Goal: Contribute content

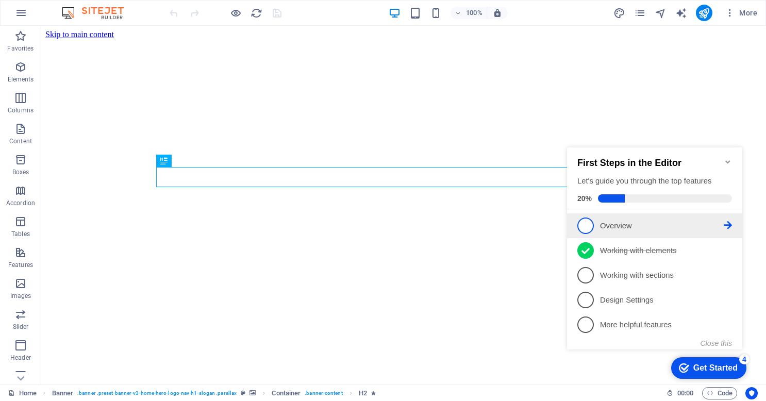
click at [587, 228] on span "1" at bounding box center [585, 226] width 16 height 16
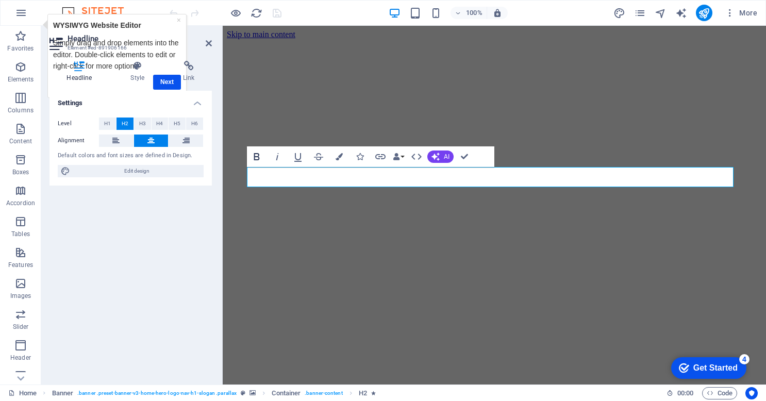
click at [254, 155] on icon "button" at bounding box center [257, 156] width 6 height 7
click at [445, 152] on button "AI" at bounding box center [440, 157] width 26 height 12
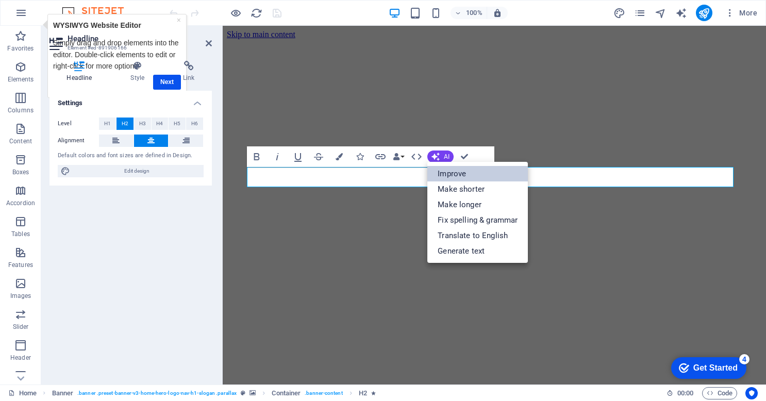
click at [444, 172] on link "Improve" at bounding box center [477, 173] width 101 height 15
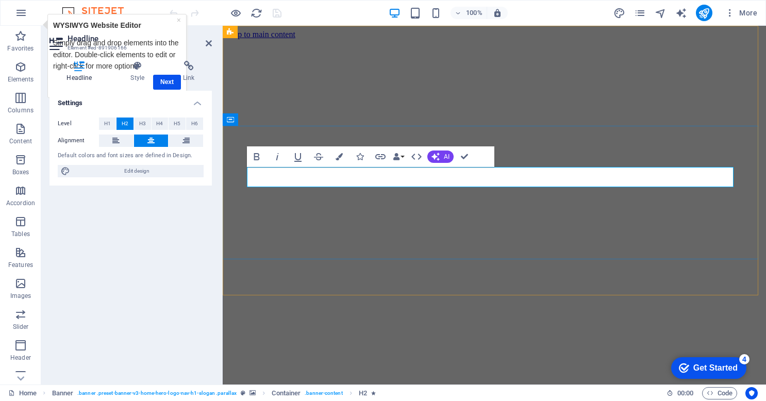
drag, startPoint x: 681, startPoint y: 176, endPoint x: 480, endPoint y: 170, distance: 200.7
click at [421, 155] on icon "button" at bounding box center [416, 157] width 12 height 12
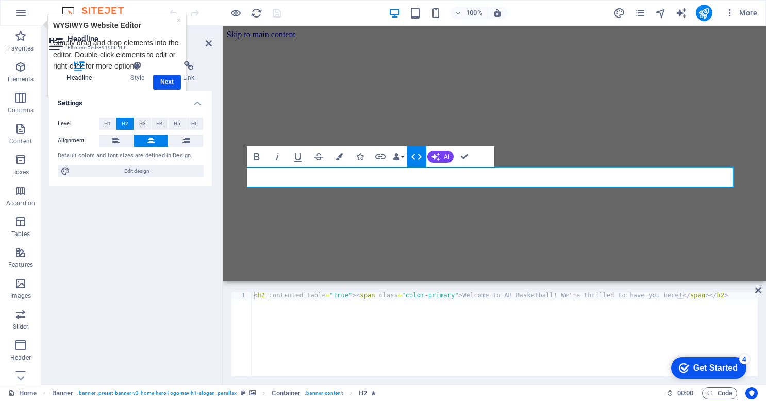
click at [421, 155] on icon "button" at bounding box center [416, 157] width 12 height 12
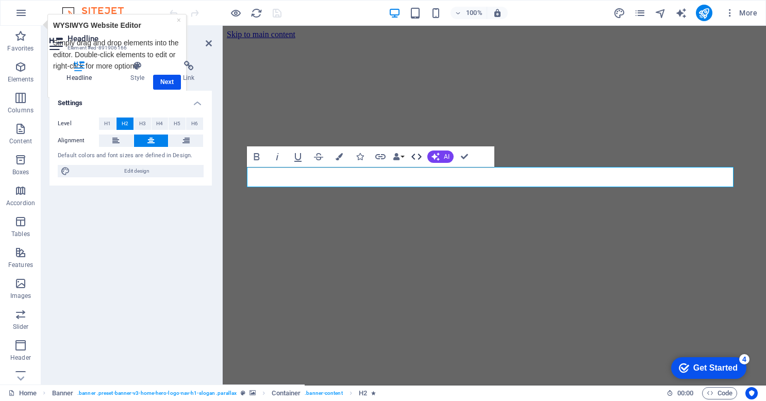
click at [421, 155] on icon "button" at bounding box center [416, 157] width 12 height 12
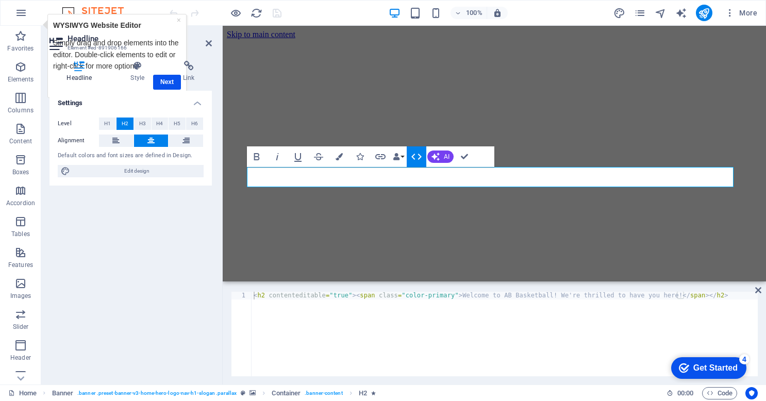
click at [421, 155] on icon "button" at bounding box center [416, 157] width 12 height 12
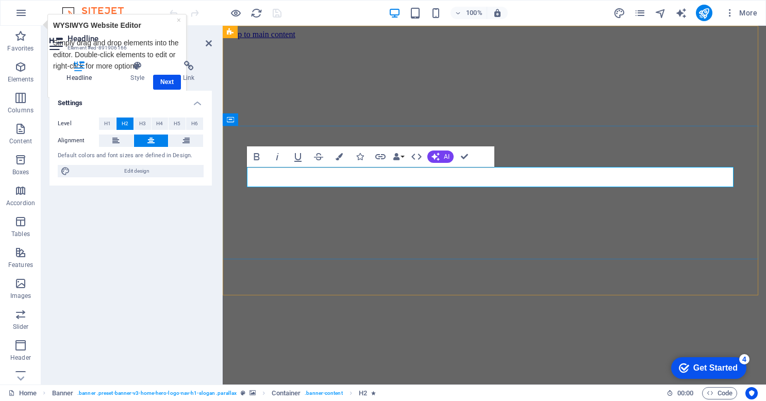
drag, startPoint x: 677, startPoint y: 173, endPoint x: 483, endPoint y: 170, distance: 194.9
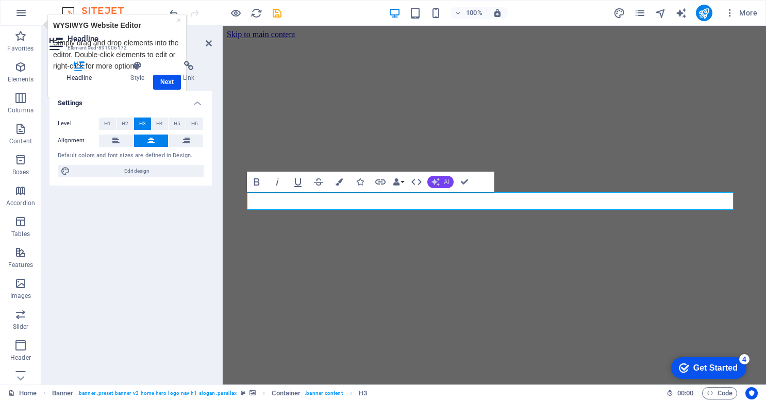
click at [436, 184] on icon "button" at bounding box center [436, 182] width 8 height 8
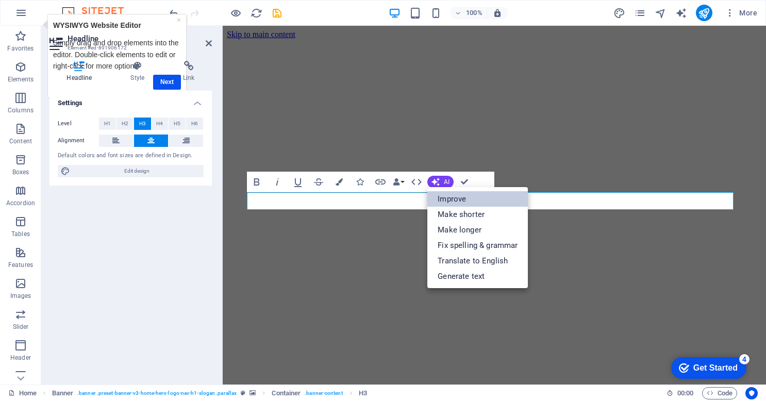
click at [441, 198] on link "Improve" at bounding box center [477, 198] width 101 height 15
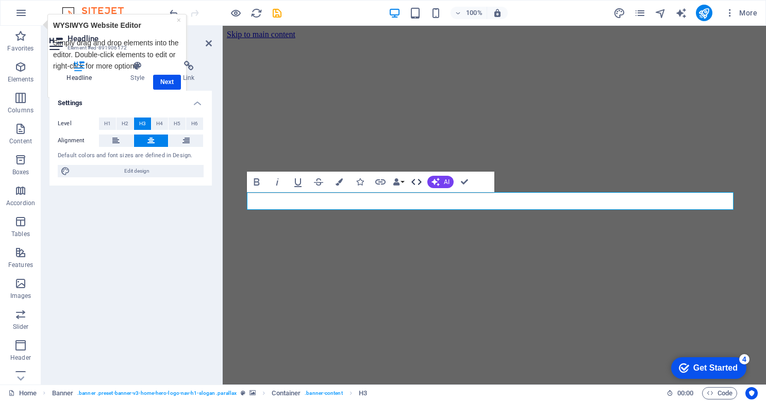
click at [423, 184] on icon "button" at bounding box center [416, 182] width 12 height 12
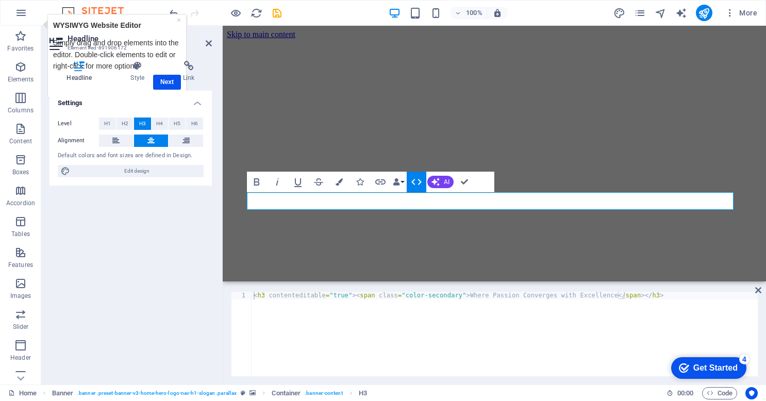
click at [420, 180] on icon "button" at bounding box center [416, 182] width 12 height 12
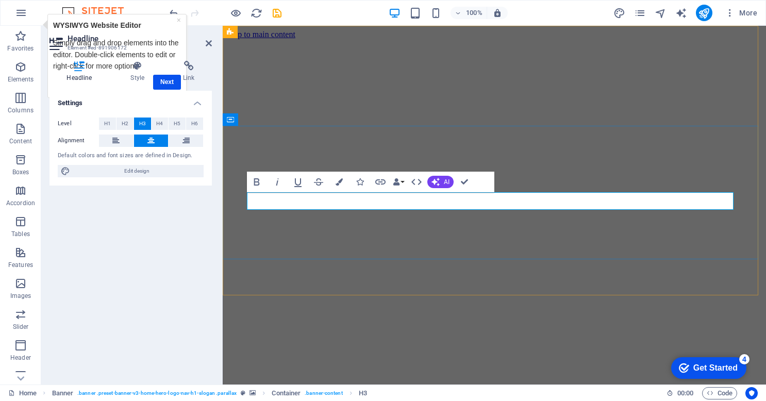
drag, startPoint x: 459, startPoint y: 202, endPoint x: 535, endPoint y: 198, distance: 75.9
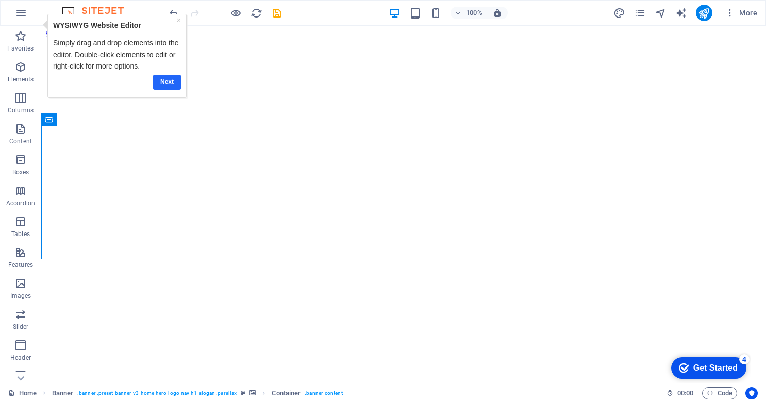
click at [173, 84] on link "Next" at bounding box center [167, 81] width 28 height 15
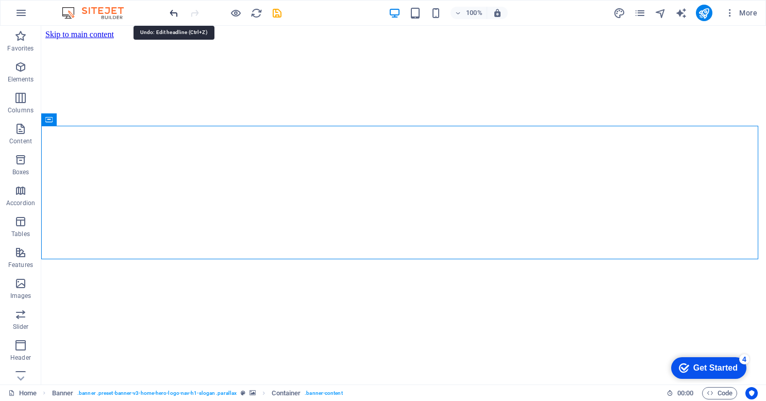
click at [171, 15] on icon "undo" at bounding box center [174, 13] width 12 height 12
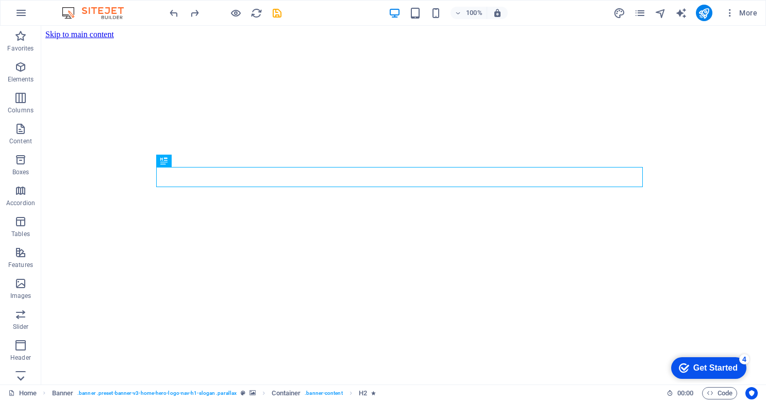
click at [22, 379] on icon at bounding box center [20, 378] width 7 height 5
click at [20, 35] on icon at bounding box center [20, 32] width 14 height 14
click at [20, 35] on icon "button" at bounding box center [20, 36] width 12 height 12
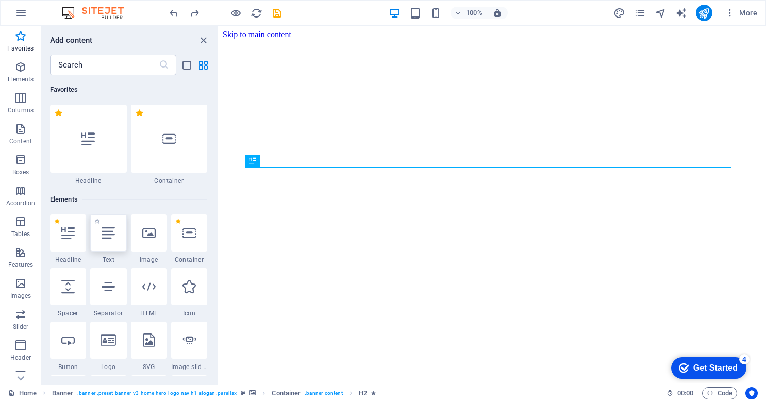
click at [110, 226] on icon at bounding box center [108, 232] width 13 height 13
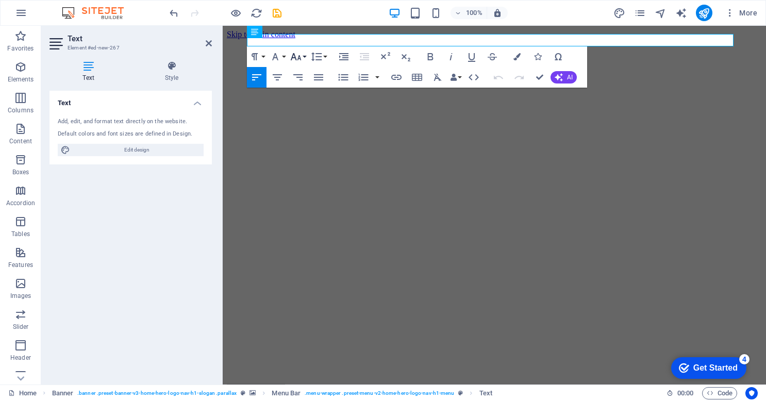
click at [306, 55] on button "Font Size" at bounding box center [298, 56] width 20 height 21
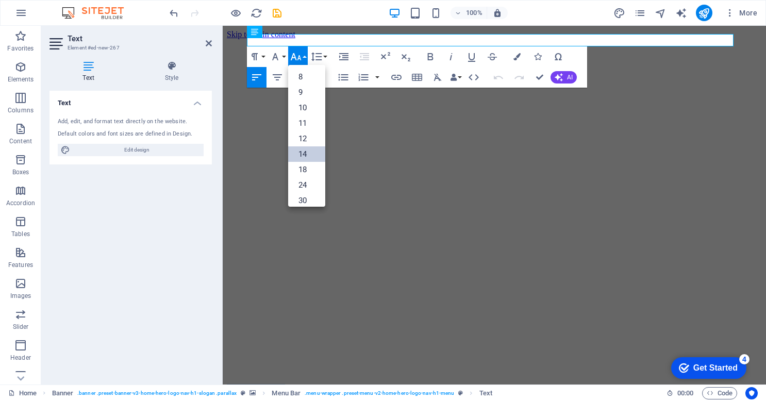
click at [303, 155] on link "14" at bounding box center [306, 153] width 37 height 15
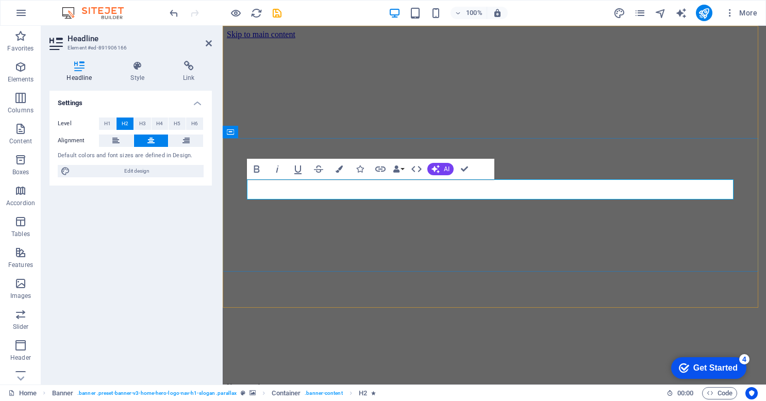
click at [136, 69] on icon at bounding box center [137, 66] width 48 height 10
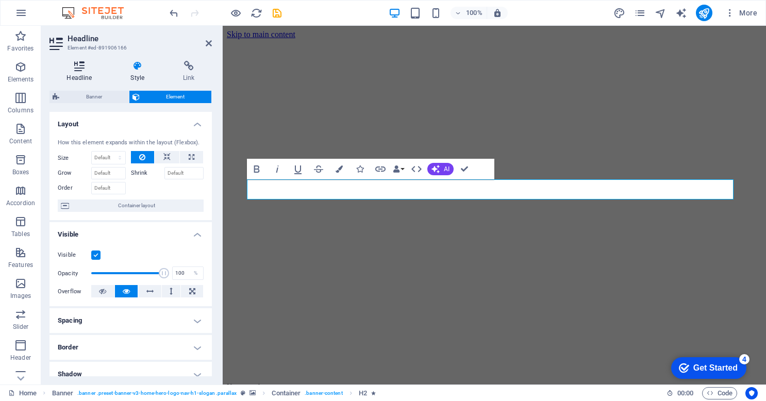
click at [86, 73] on h4 "Headline" at bounding box center [81, 72] width 64 height 22
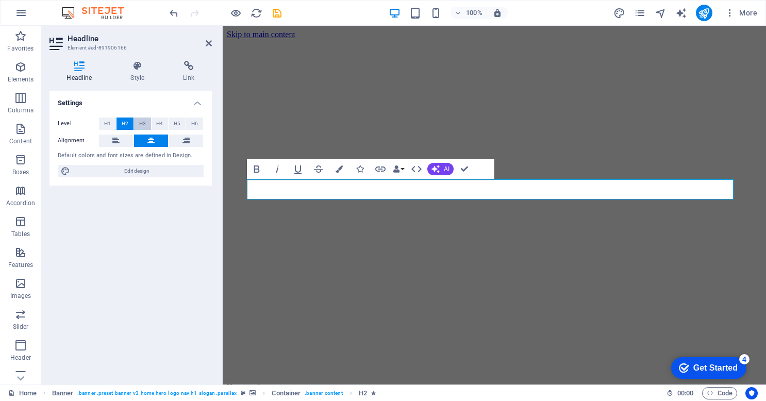
click at [143, 124] on span "H3" at bounding box center [142, 124] width 7 height 12
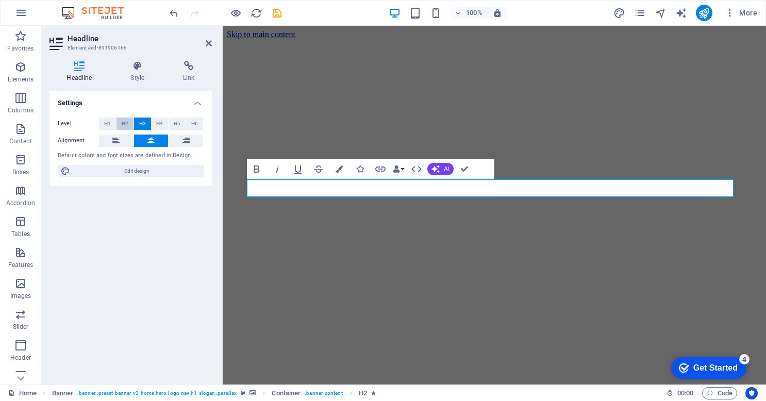
click at [120, 122] on button "H2" at bounding box center [125, 124] width 17 height 12
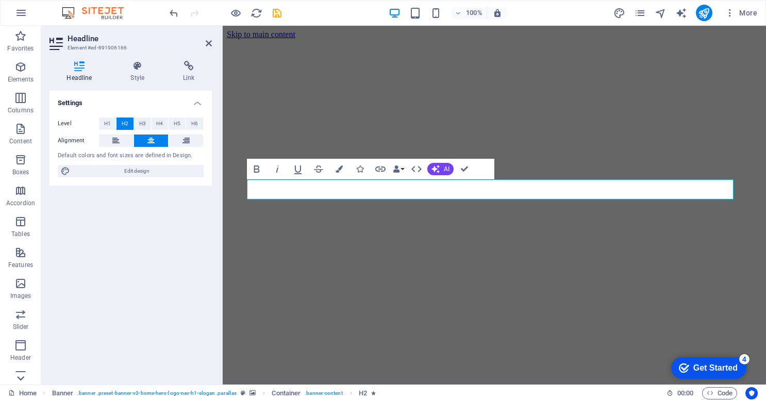
click at [25, 378] on icon at bounding box center [20, 378] width 14 height 14
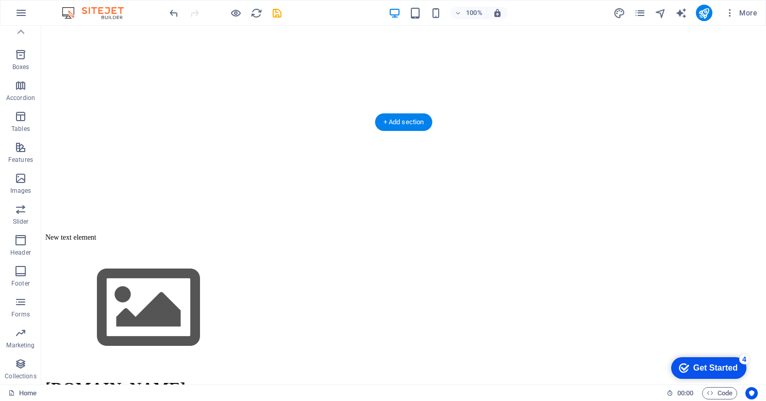
scroll to position [153, 0]
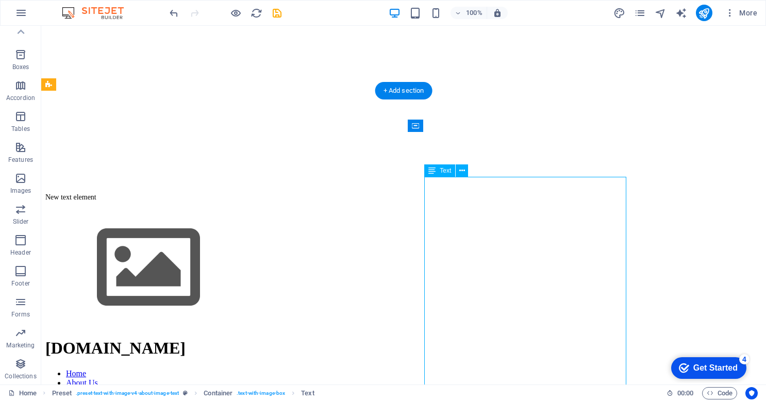
scroll to position [192, 0]
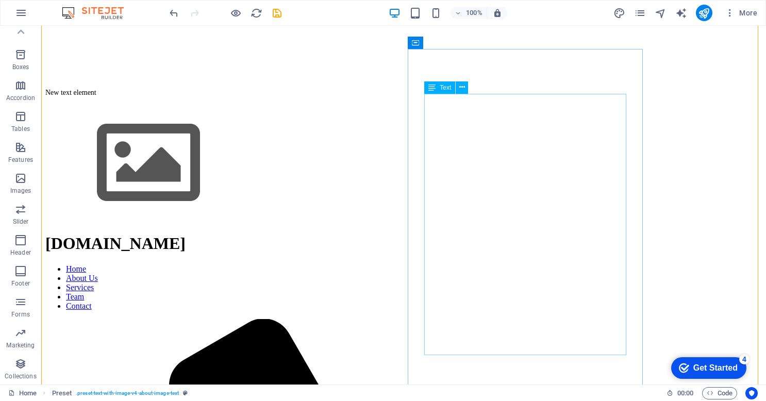
scroll to position [297, 0]
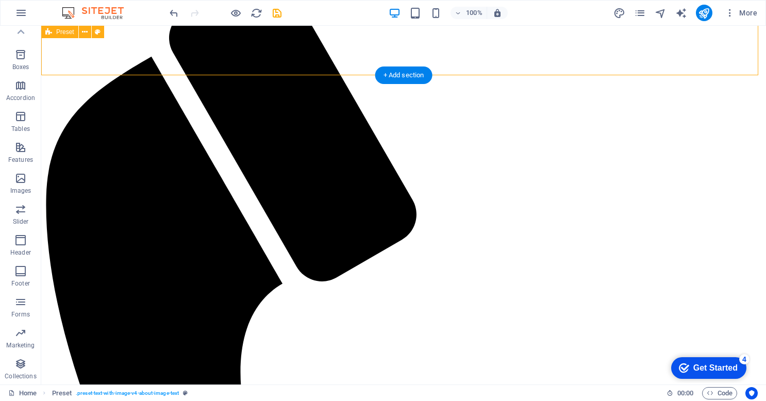
scroll to position [642, 0]
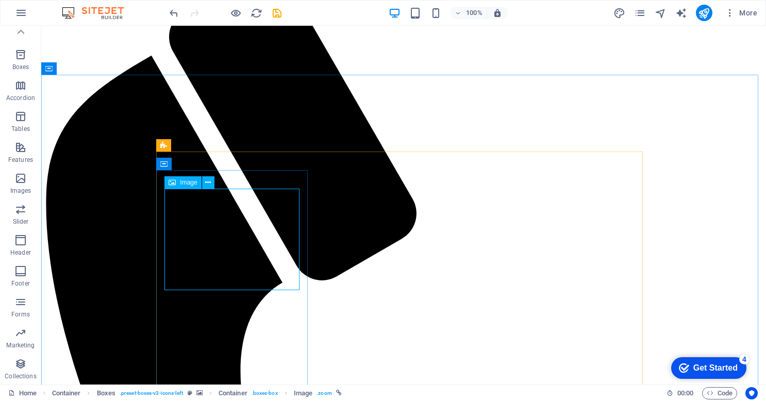
click at [176, 184] on div "Image" at bounding box center [182, 182] width 37 height 12
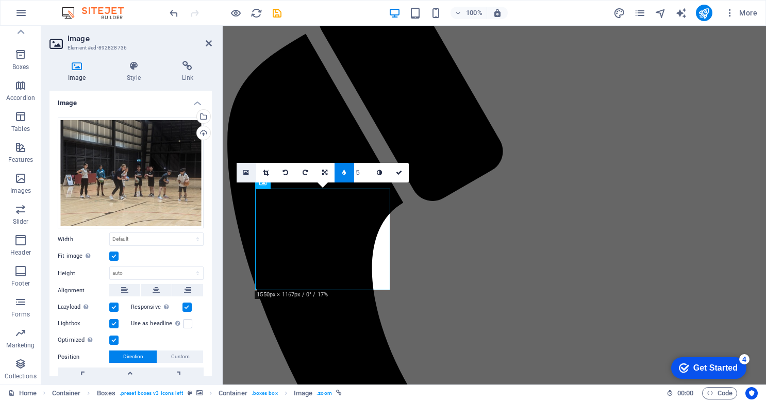
click at [247, 172] on icon at bounding box center [246, 172] width 6 height 7
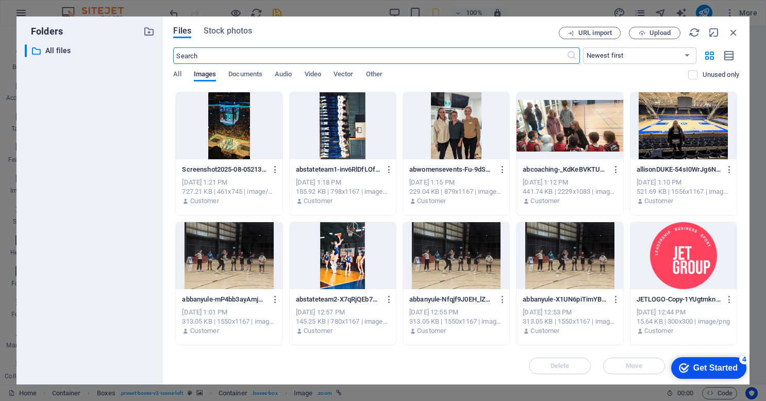
scroll to position [128, 0]
click at [228, 260] on div at bounding box center [229, 255] width 106 height 67
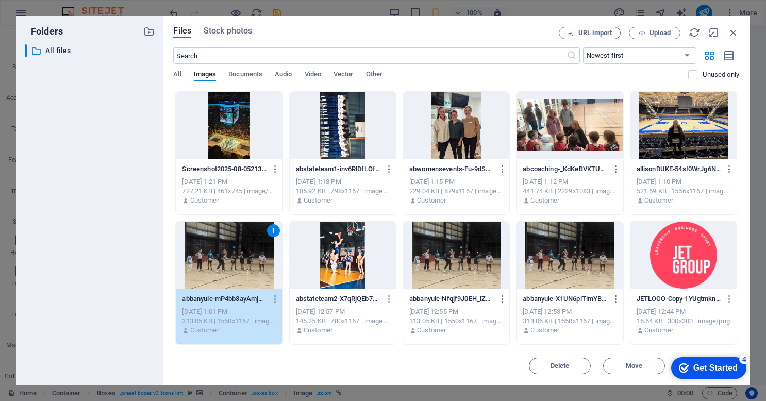
click at [228, 260] on div "1" at bounding box center [229, 255] width 106 height 67
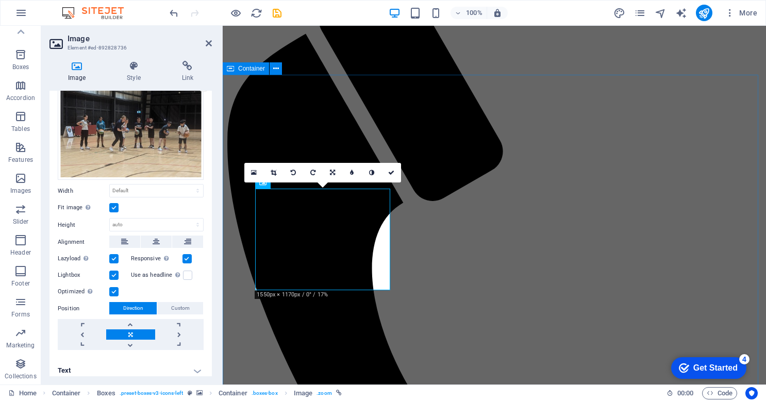
scroll to position [53, 0]
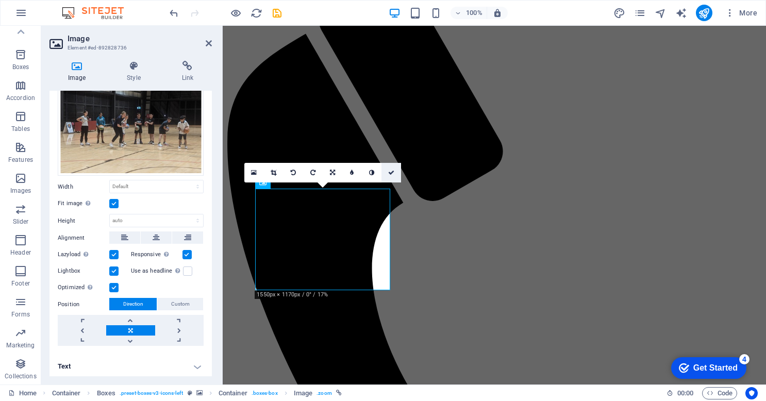
click at [393, 171] on icon at bounding box center [391, 173] width 6 height 6
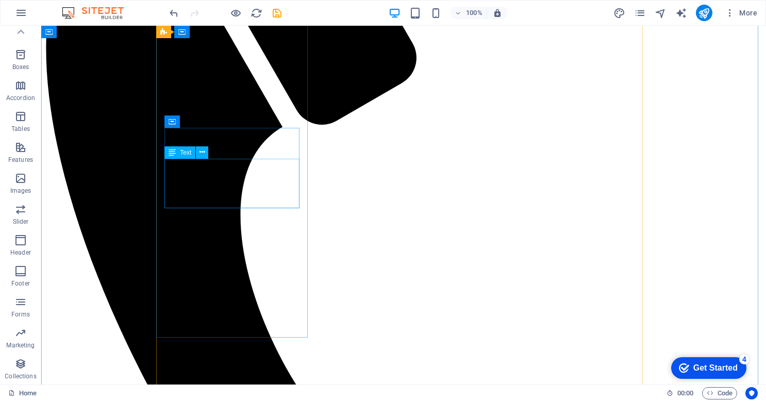
scroll to position [793, 0]
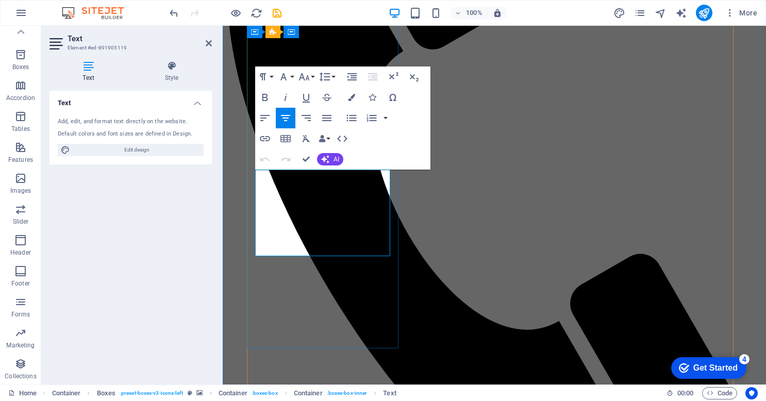
drag, startPoint x: 366, startPoint y: 276, endPoint x: 269, endPoint y: 263, distance: 98.3
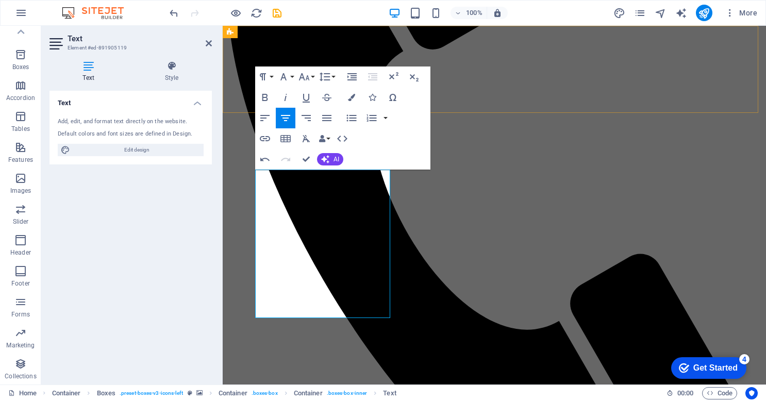
click at [597, 53] on div "New text element [DOMAIN_NAME] Home About Us Services Team Contact" at bounding box center [494, 54] width 535 height 933
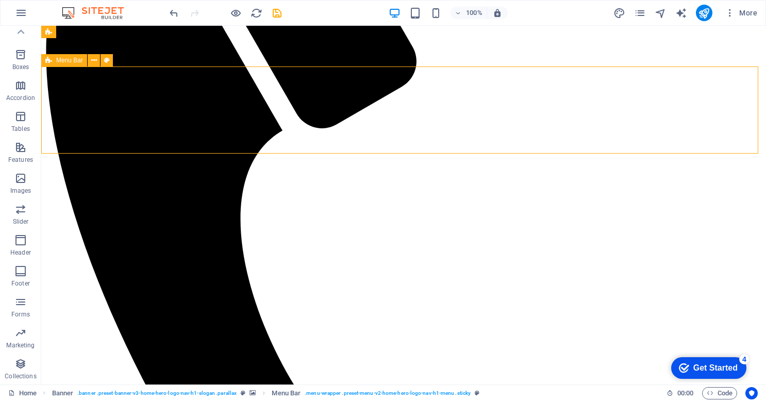
scroll to position [793, 0]
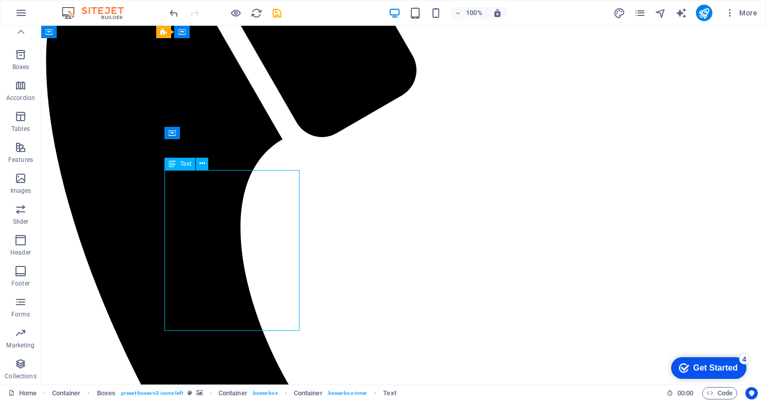
scroll to position [785, 0]
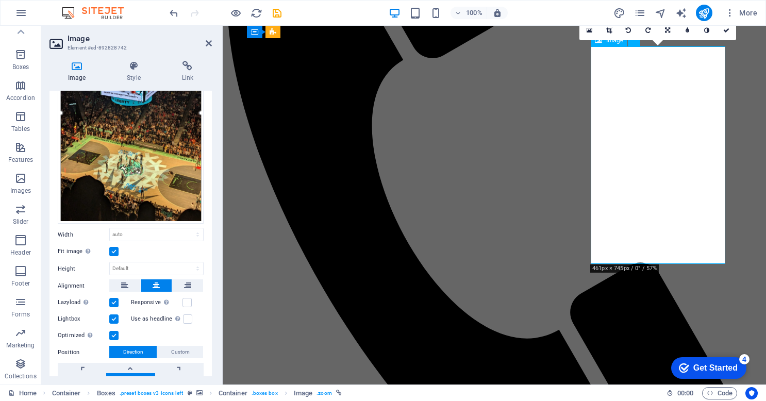
scroll to position [139, 0]
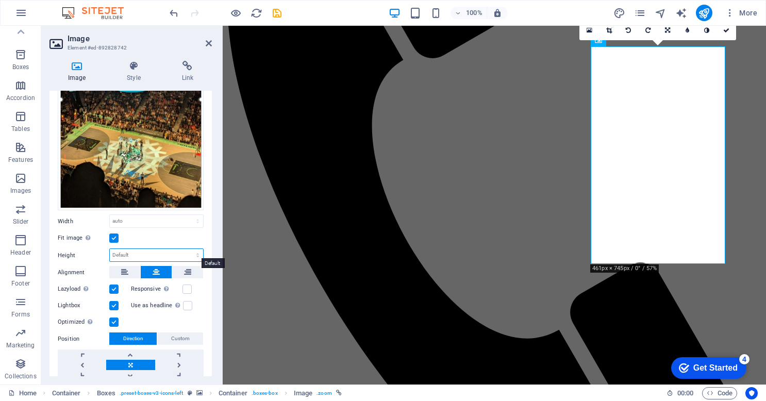
click at [151, 256] on select "Default auto px" at bounding box center [156, 255] width 93 height 12
click at [110, 249] on select "Default auto px" at bounding box center [156, 255] width 93 height 12
select select "DISABLED_OPTION_VALUE"
click at [201, 233] on div "Fit image Automatically fit image to a fixed width and height" at bounding box center [131, 238] width 146 height 12
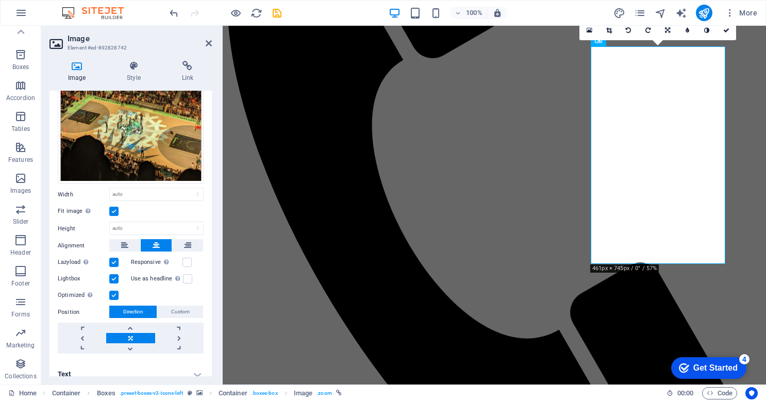
scroll to position [172, 0]
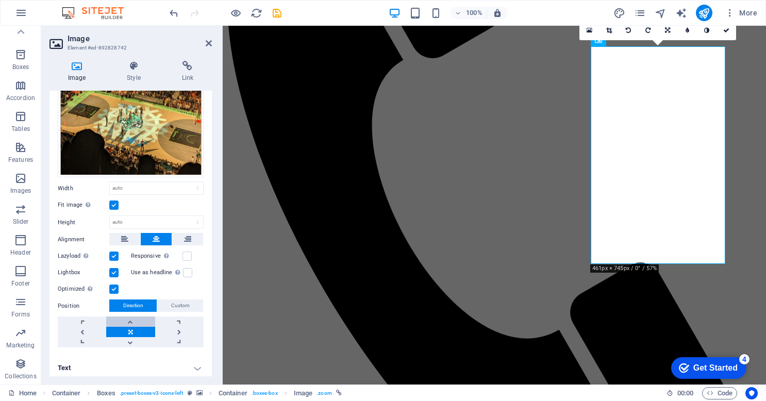
click at [130, 317] on link at bounding box center [130, 322] width 48 height 10
click at [131, 339] on link at bounding box center [130, 342] width 48 height 10
click at [179, 300] on span "Custom" at bounding box center [180, 306] width 19 height 12
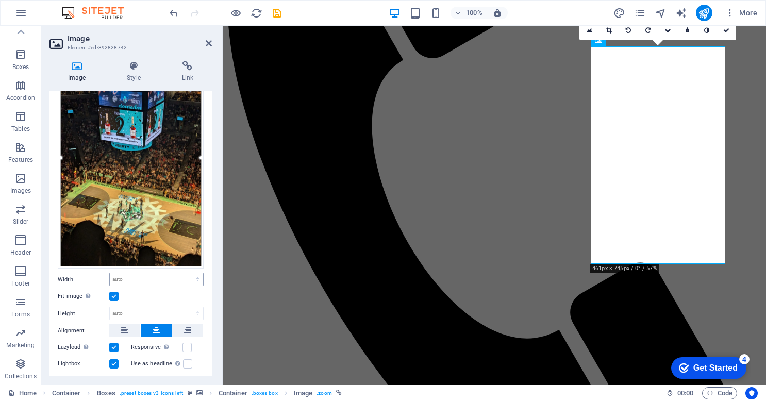
scroll to position [77, 0]
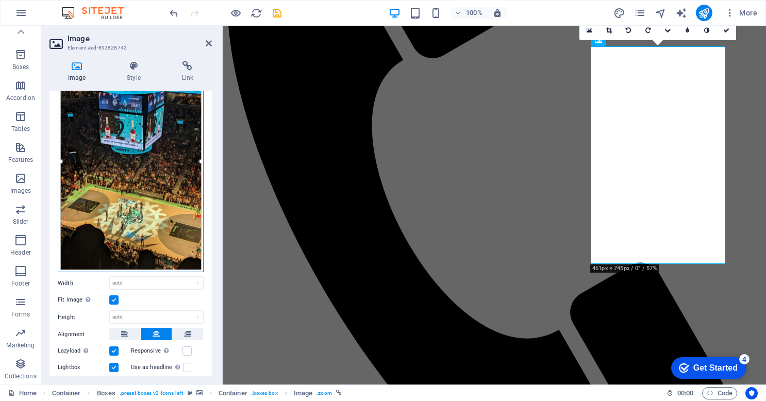
click at [141, 153] on div "Drag files here, click to choose files or select files from Files or our free s…" at bounding box center [131, 156] width 146 height 233
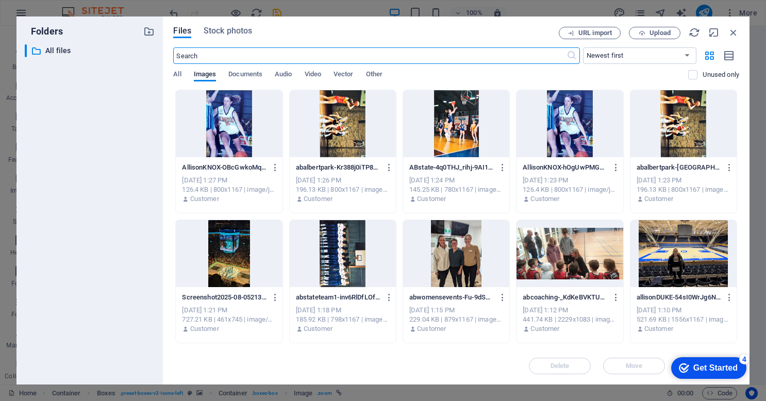
scroll to position [1440, 0]
click at [733, 27] on icon "button" at bounding box center [733, 32] width 11 height 11
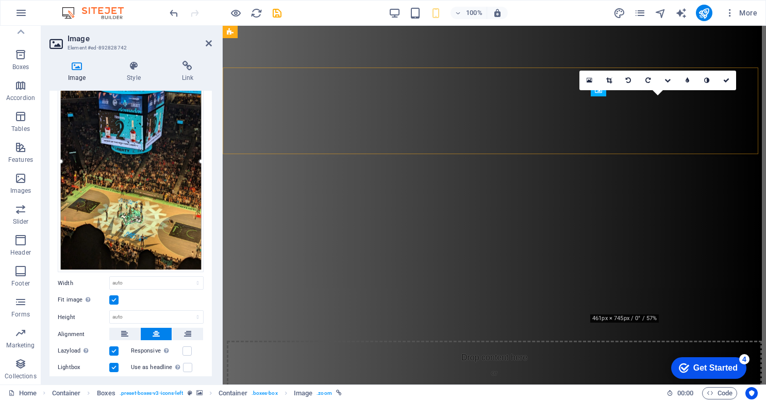
scroll to position [734, 0]
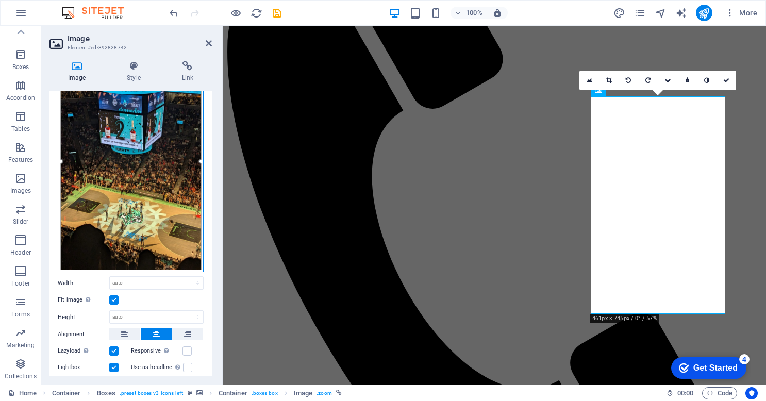
click at [154, 217] on div "Drag files here, click to choose files or select files from Files or our free s…" at bounding box center [131, 156] width 146 height 233
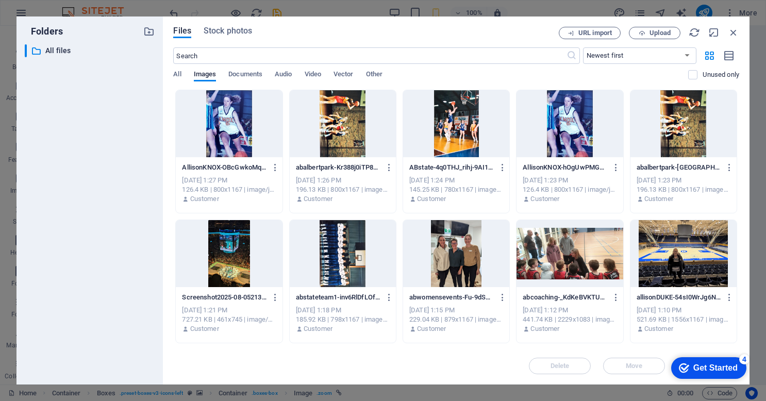
scroll to position [1440, 0]
click at [735, 32] on icon "button" at bounding box center [733, 32] width 11 height 11
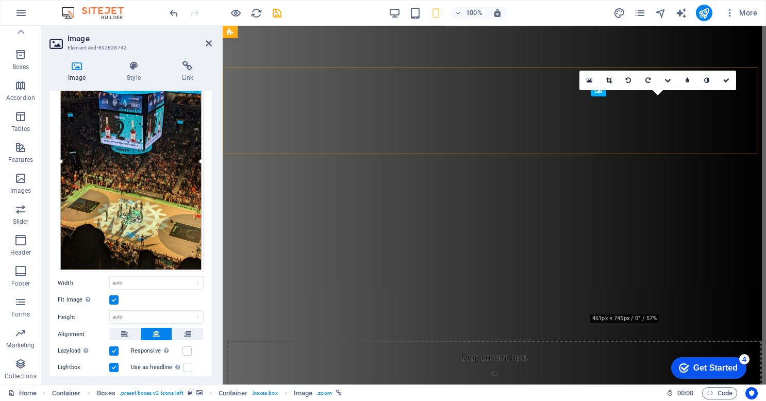
scroll to position [734, 0]
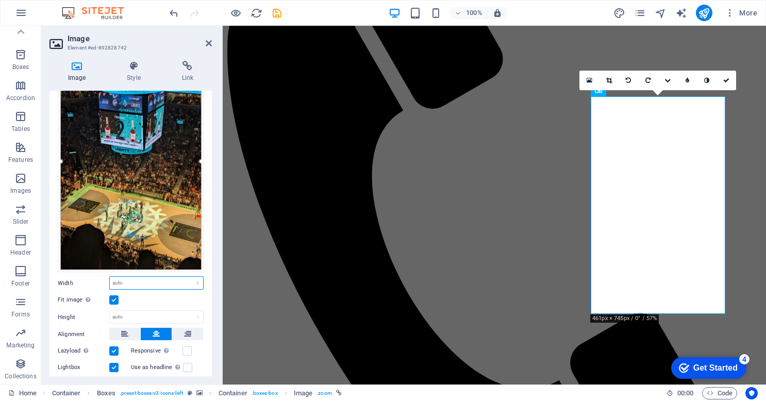
click at [124, 279] on select "Default auto px rem % em vh vw" at bounding box center [156, 283] width 93 height 12
click at [110, 277] on select "Default auto px rem % em vh vw" at bounding box center [156, 283] width 93 height 12
select select "DISABLED_OPTION_VALUE"
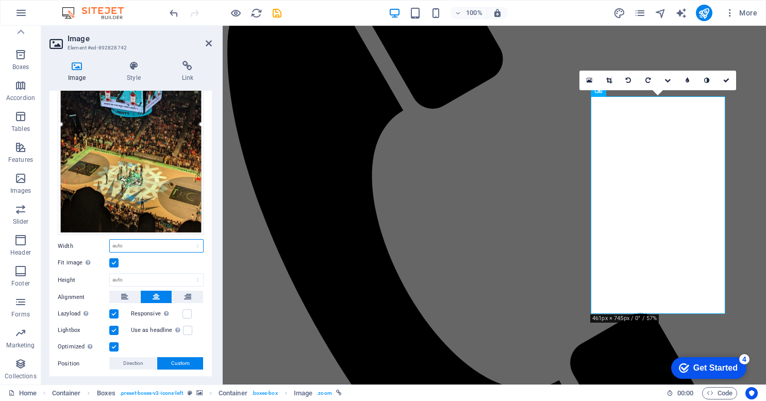
scroll to position [160, 0]
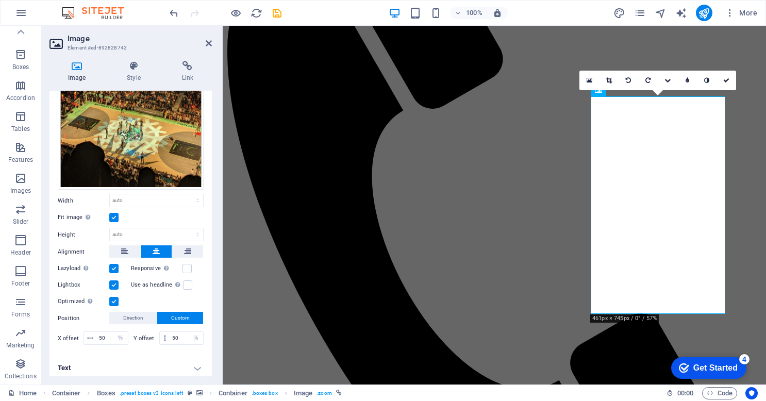
drag, startPoint x: 160, startPoint y: 306, endPoint x: 132, endPoint y: 333, distance: 38.7
click at [132, 333] on div "Drag files here, click to choose files or select files from Files or our free s…" at bounding box center [130, 152] width 162 height 407
click at [89, 336] on icon at bounding box center [90, 338] width 6 height 6
click at [115, 283] on label at bounding box center [113, 284] width 9 height 9
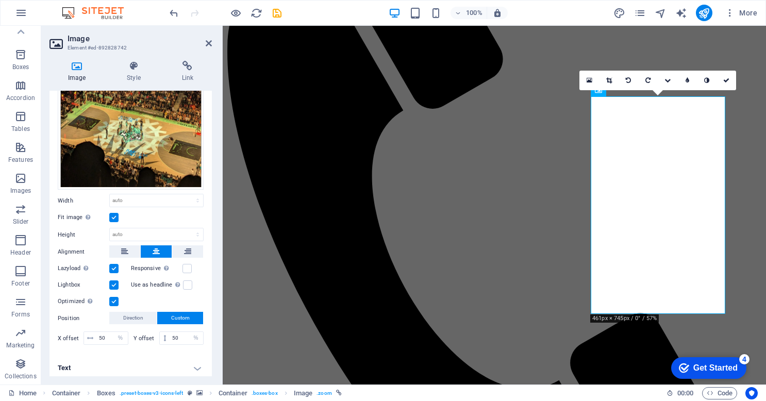
click at [0, 0] on input "Lightbox" at bounding box center [0, 0] width 0 height 0
click at [115, 283] on label at bounding box center [113, 284] width 9 height 9
click at [0, 0] on input "Lightbox" at bounding box center [0, 0] width 0 height 0
click at [206, 43] on icon at bounding box center [209, 43] width 6 height 8
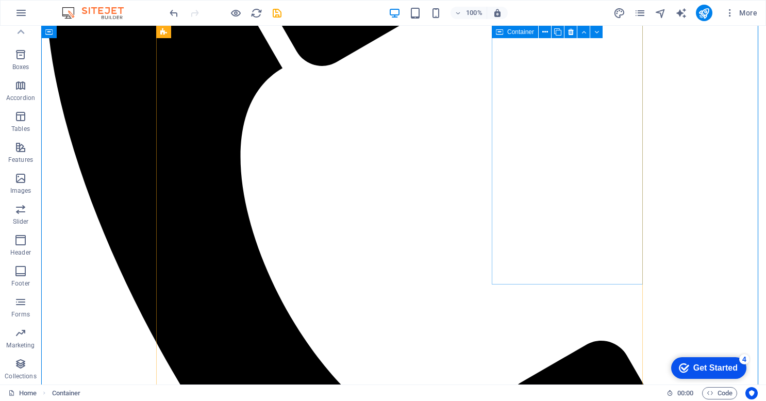
scroll to position [857, 0]
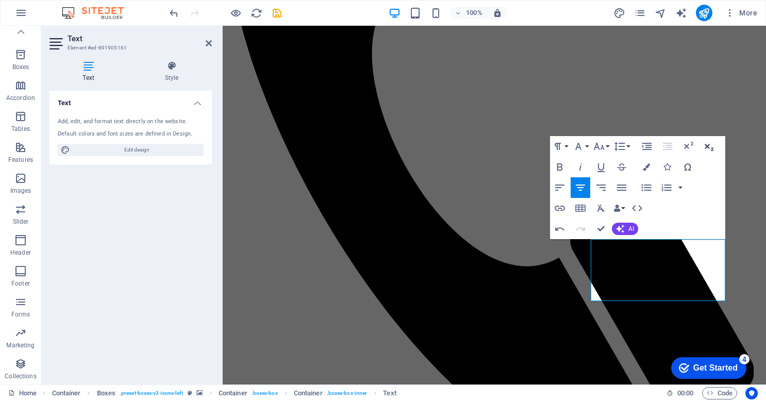
click at [707, 145] on icon "button" at bounding box center [709, 146] width 12 height 12
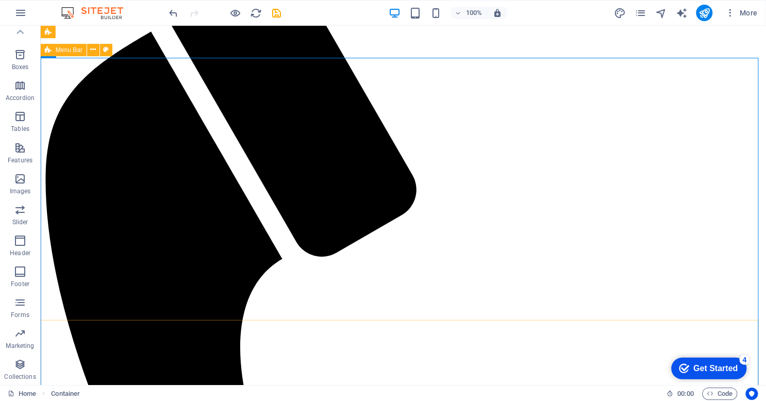
scroll to position [637, 0]
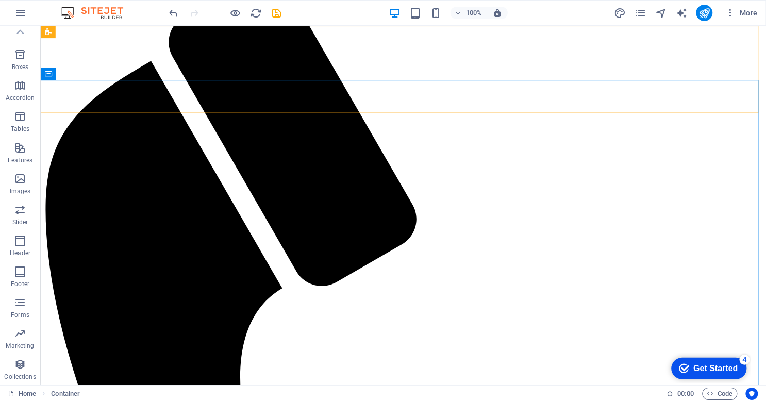
click at [116, 84] on div "New text element [DOMAIN_NAME] Home About Us Services Team Contact" at bounding box center [402, 331] width 717 height 1174
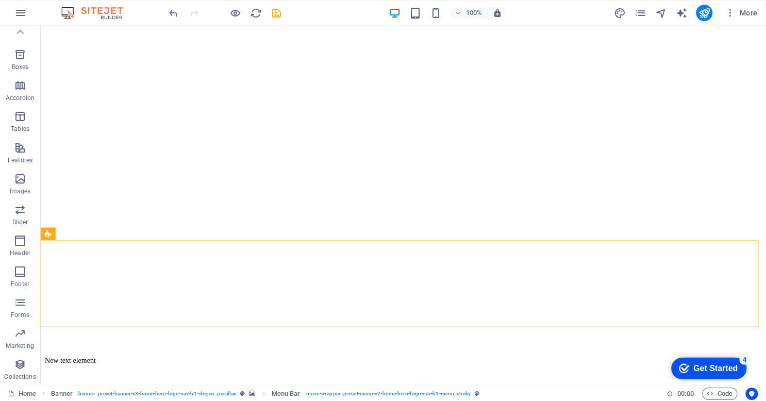
scroll to position [0, 0]
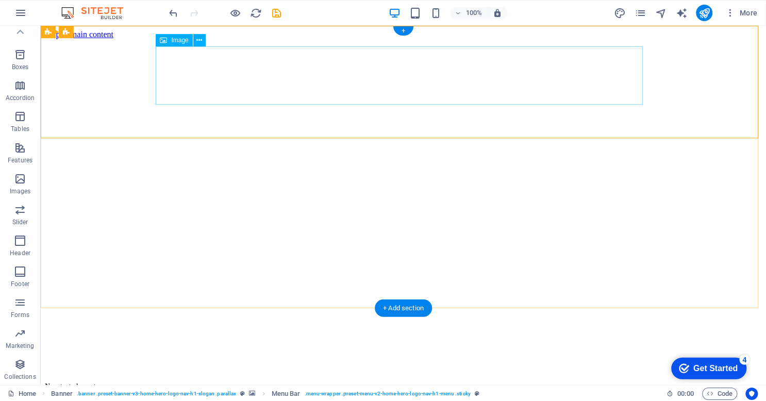
click at [0, 0] on icon at bounding box center [0, 0] width 0 height 0
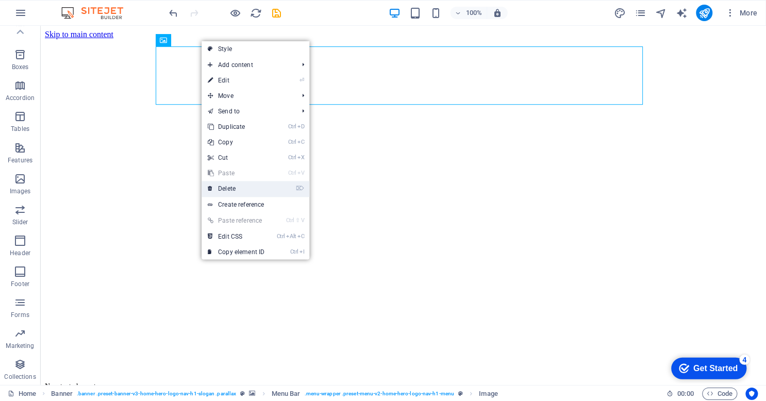
click at [233, 193] on link "⌦ Delete" at bounding box center [236, 188] width 69 height 15
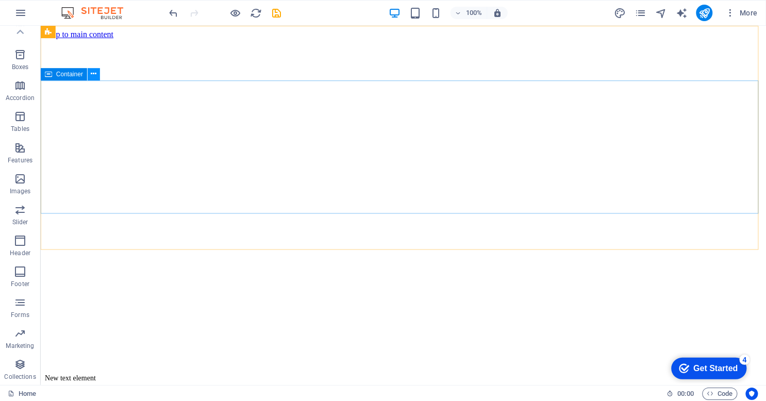
click at [0, 0] on icon at bounding box center [0, 0] width 0 height 0
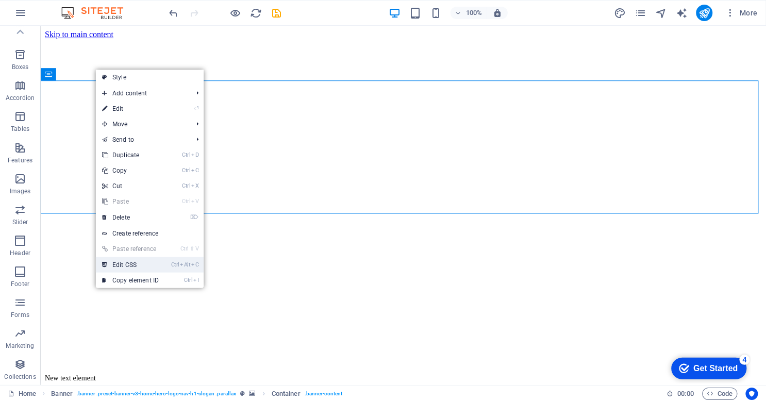
click at [131, 263] on link "Ctrl Alt C Edit CSS" at bounding box center [130, 264] width 69 height 15
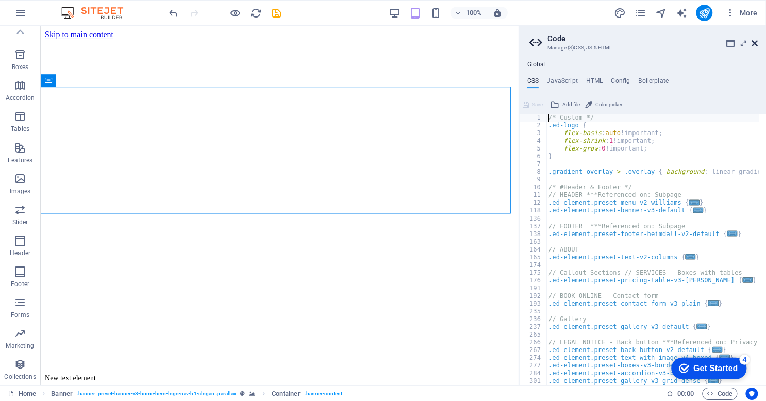
click at [754, 41] on icon at bounding box center [755, 43] width 6 height 8
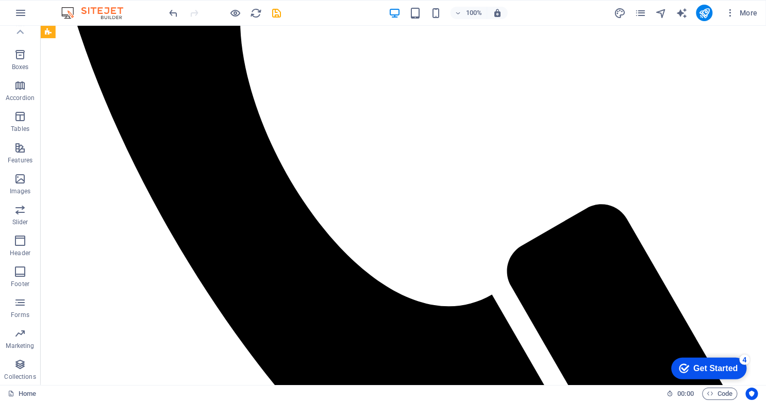
scroll to position [863, 0]
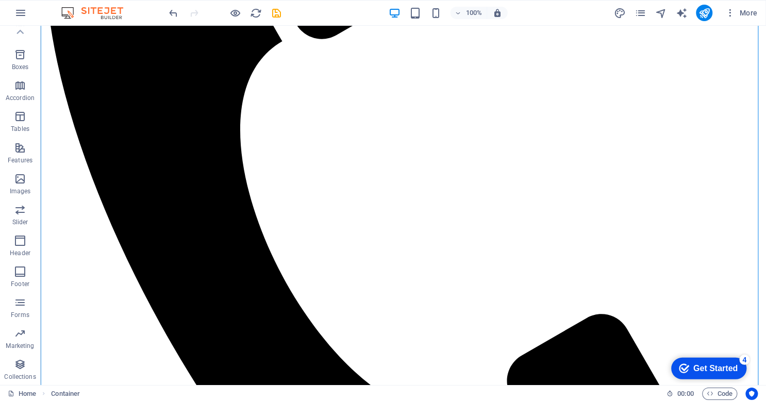
scroll to position [757, 0]
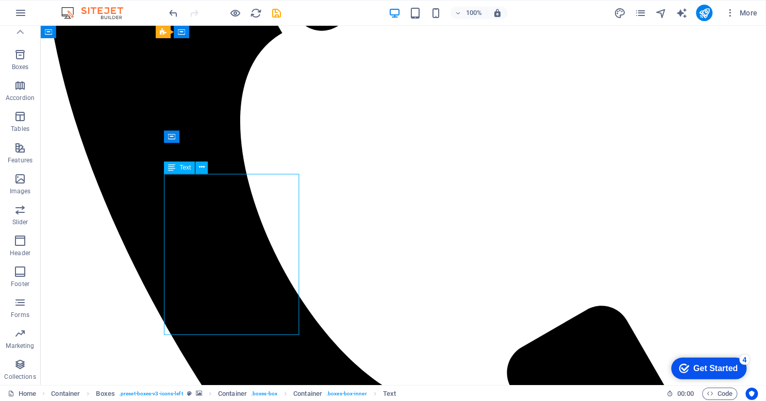
drag, startPoint x: 281, startPoint y: 268, endPoint x: 184, endPoint y: 255, distance: 97.8
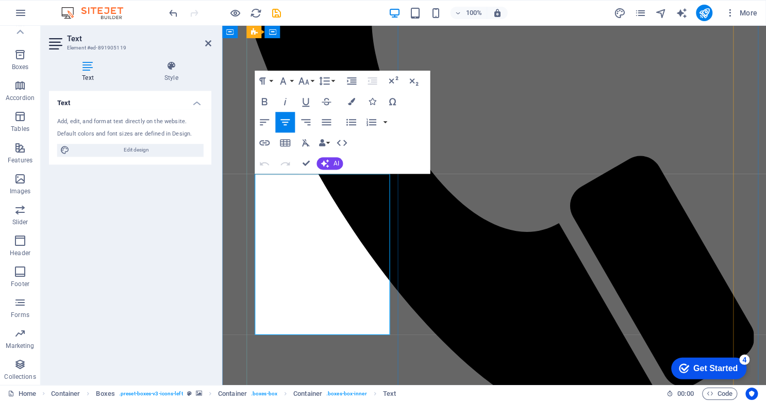
drag, startPoint x: 375, startPoint y: 271, endPoint x: 266, endPoint y: 250, distance: 111.8
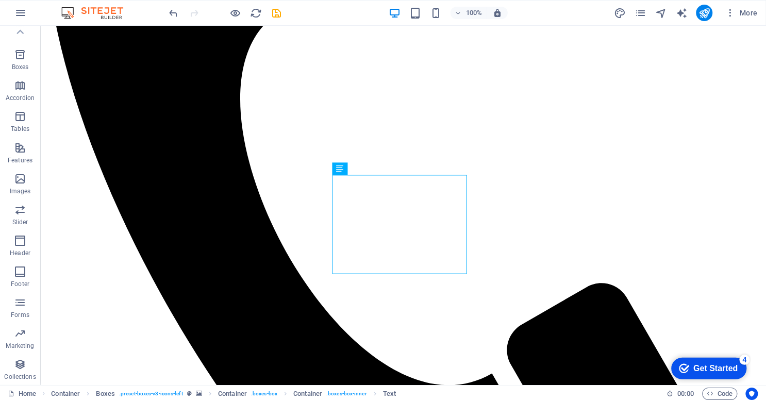
scroll to position [781, 0]
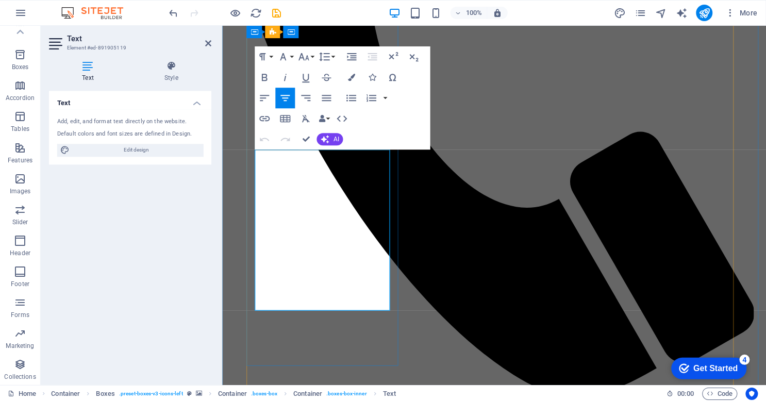
drag, startPoint x: 285, startPoint y: 228, endPoint x: 370, endPoint y: 313, distance: 120.7
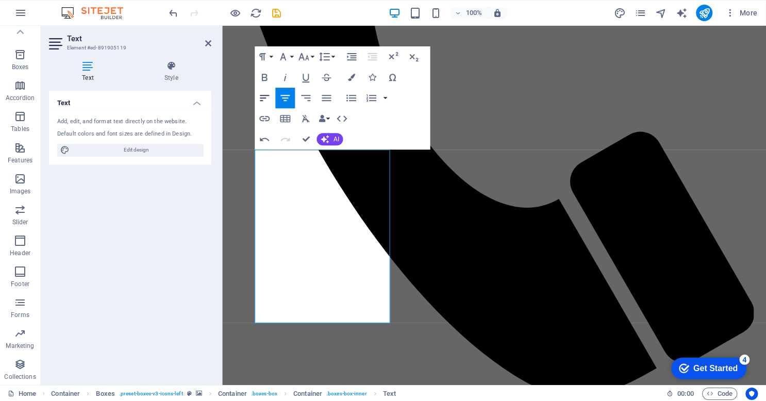
click at [269, 98] on icon "button" at bounding box center [265, 98] width 12 height 12
click at [347, 52] on icon "button" at bounding box center [352, 57] width 12 height 12
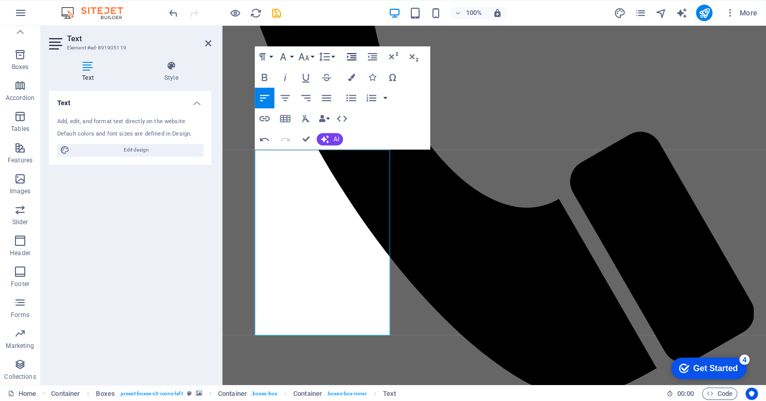
click at [347, 52] on icon "button" at bounding box center [352, 57] width 12 height 12
click at [367, 57] on icon "button" at bounding box center [373, 57] width 12 height 12
drag, startPoint x: 263, startPoint y: 228, endPoint x: 313, endPoint y: 277, distance: 70.7
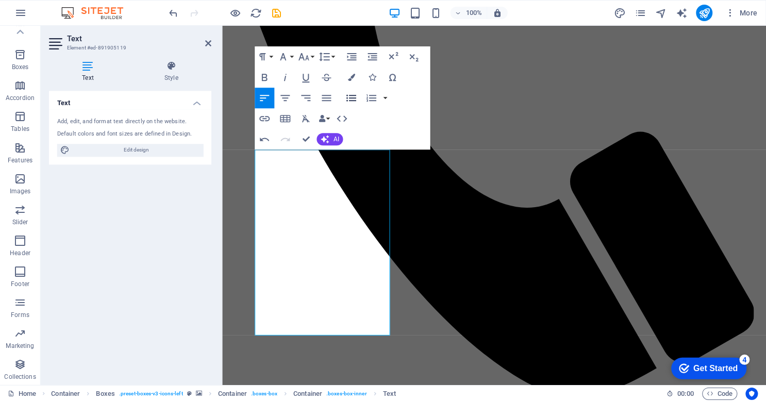
click at [353, 93] on icon "button" at bounding box center [351, 98] width 12 height 12
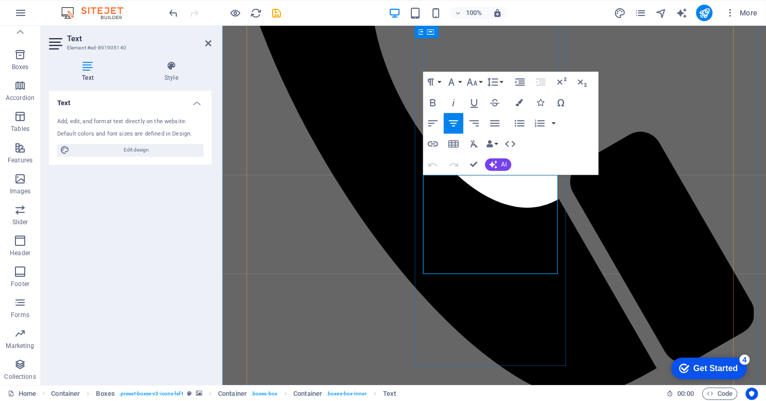
drag, startPoint x: 528, startPoint y: 268, endPoint x: 436, endPoint y: 254, distance: 93.4
drag, startPoint x: 449, startPoint y: 255, endPoint x: 529, endPoint y: 278, distance: 83.7
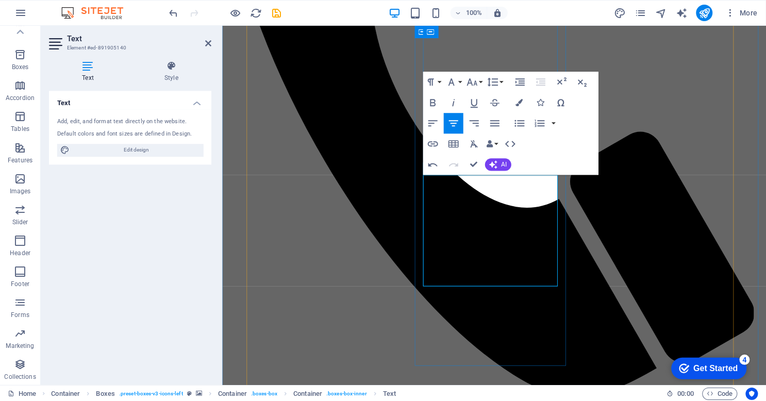
click at [432, 128] on icon "button" at bounding box center [433, 123] width 12 height 12
click at [521, 85] on icon "button" at bounding box center [520, 81] width 9 height 7
click at [520, 85] on icon "button" at bounding box center [520, 81] width 9 height 7
click at [514, 126] on icon "button" at bounding box center [520, 123] width 12 height 12
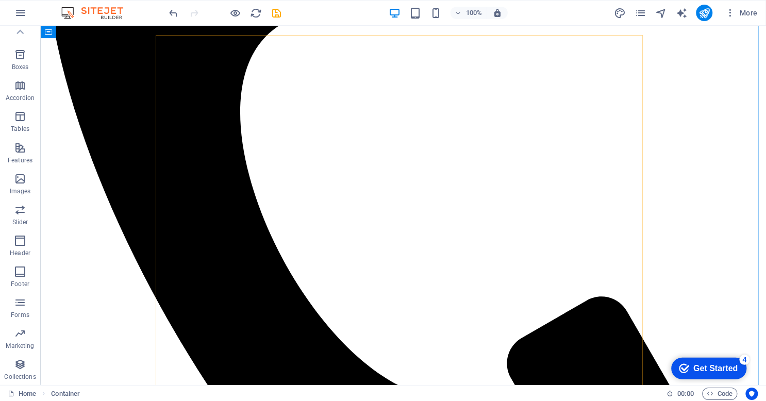
scroll to position [785, 0]
